Goal: Task Accomplishment & Management: Use online tool/utility

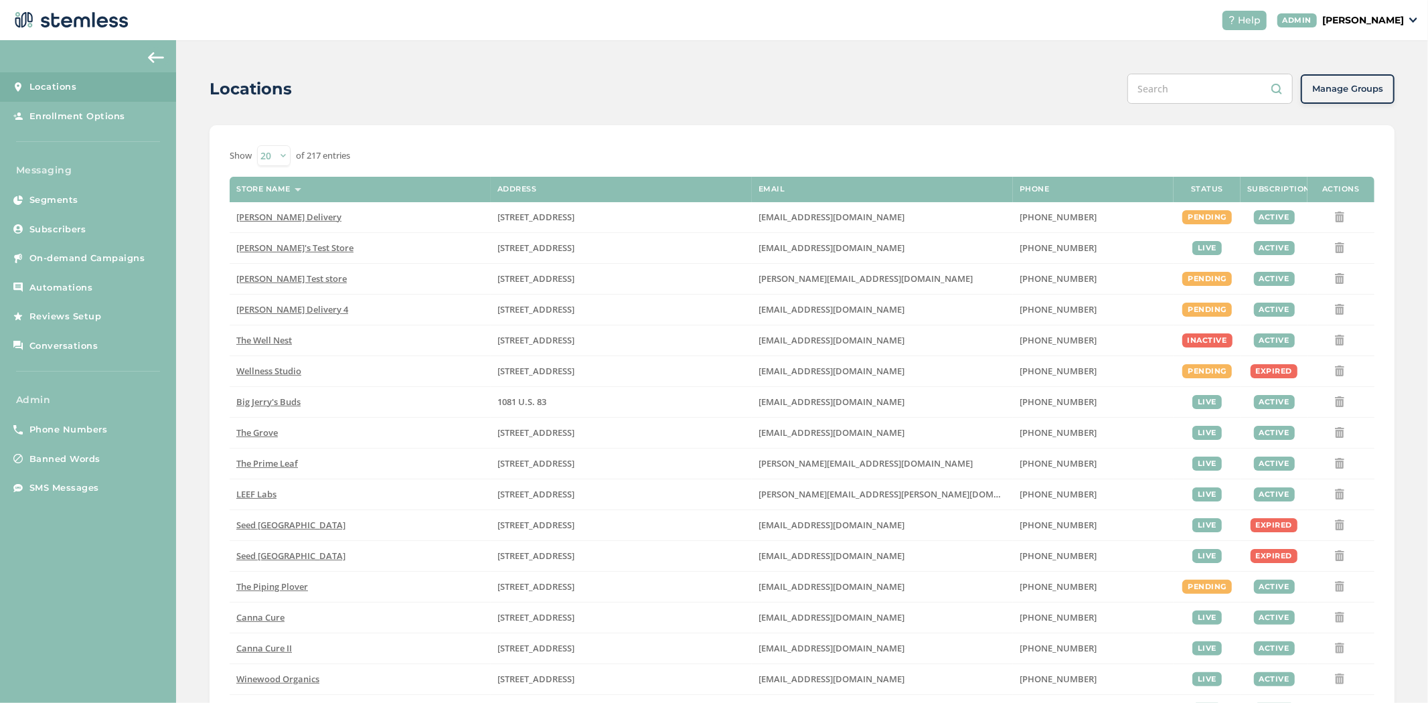
click at [1371, 11] on div "Help ADMIN [PERSON_NAME]" at bounding box center [1315, 20] width 206 height 19
click at [1373, 17] on p "[PERSON_NAME]" at bounding box center [1364, 20] width 82 height 14
click at [1382, 92] on span "Impersonate" at bounding box center [1370, 96] width 66 height 13
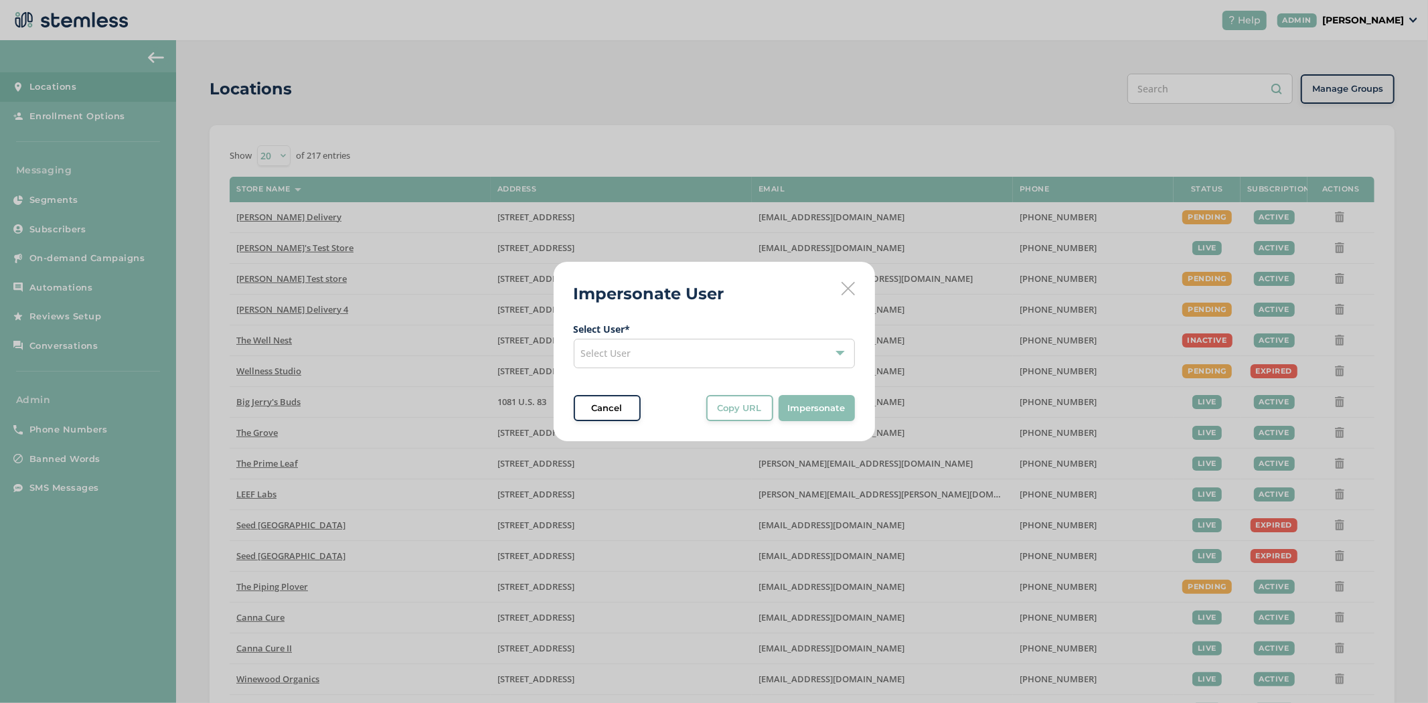
click at [688, 355] on div "Select User" at bounding box center [714, 353] width 281 height 29
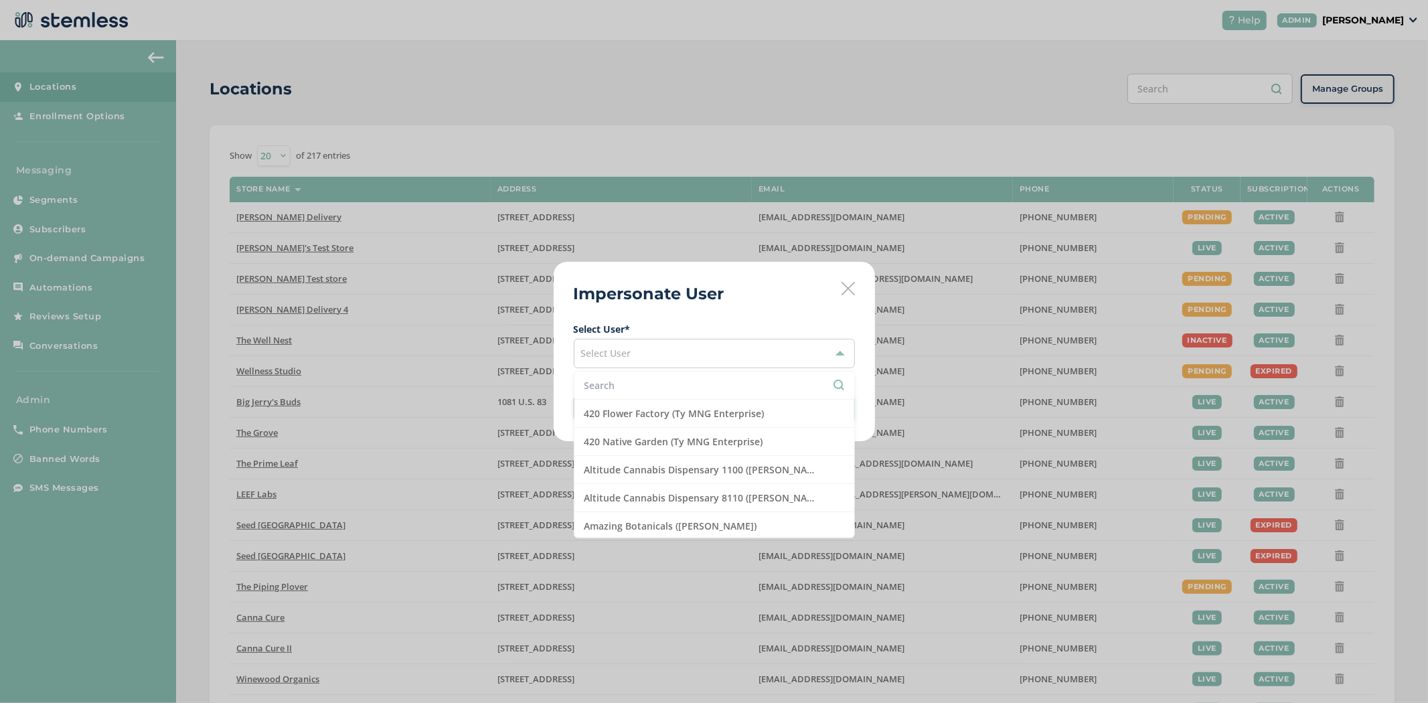
click at [654, 380] on input "text" at bounding box center [715, 385] width 260 height 14
type input "mmd"
click at [653, 421] on li "MMD - Hollywood ([PERSON_NAME])" at bounding box center [715, 414] width 280 height 28
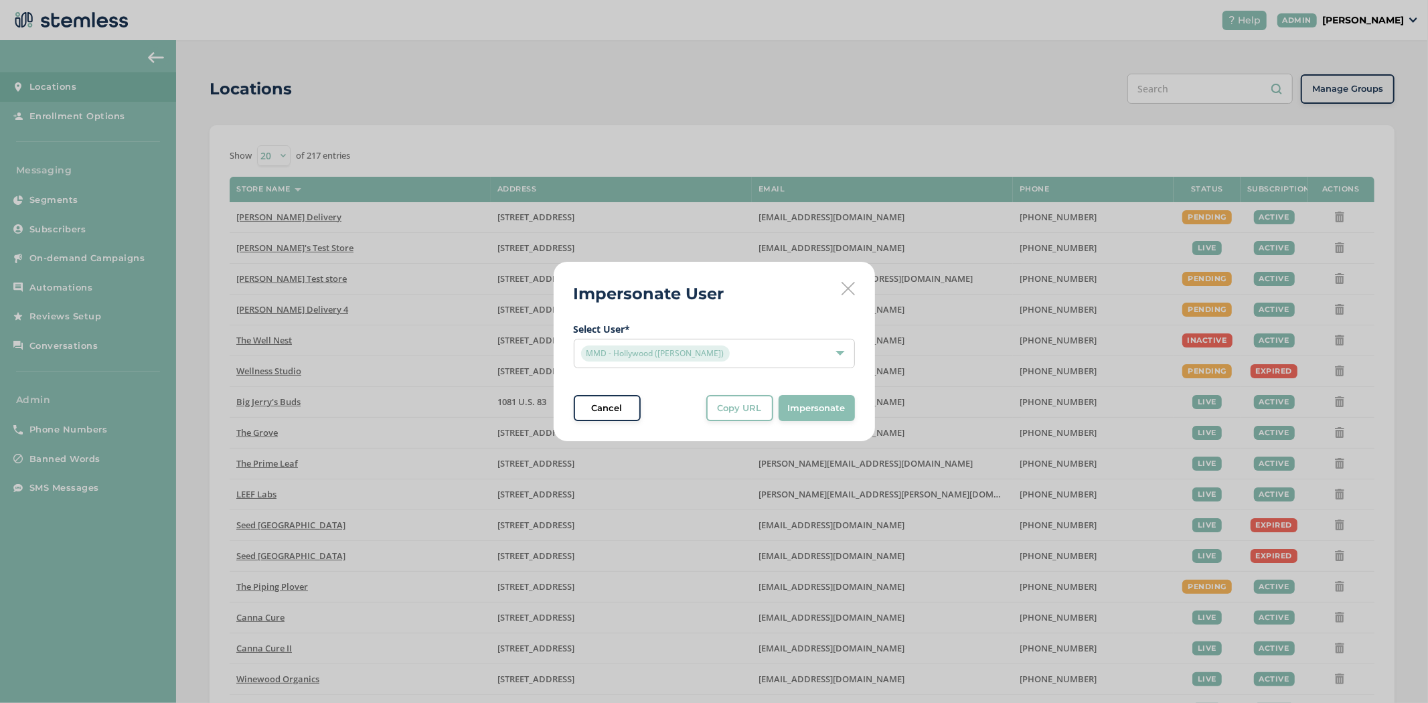
click at [810, 414] on span "Impersonate" at bounding box center [817, 408] width 58 height 13
